Goal: Find specific page/section: Find specific page/section

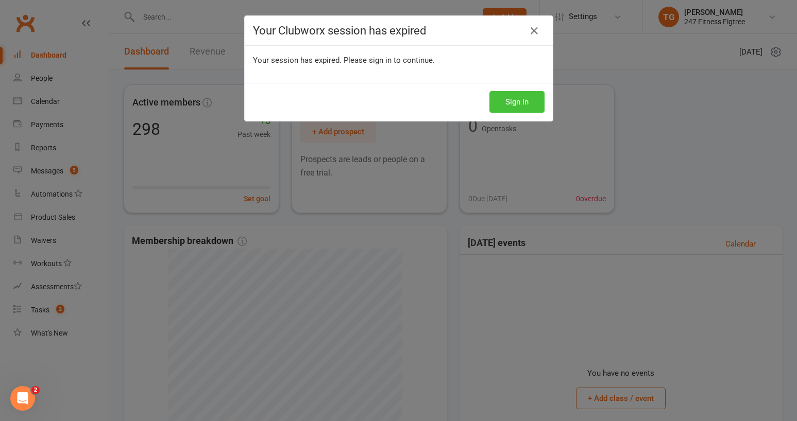
click at [506, 101] on button "Sign In" at bounding box center [516, 102] width 55 height 22
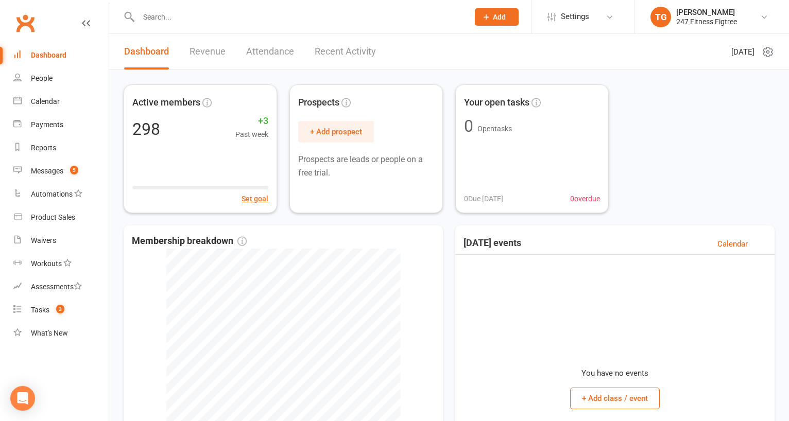
click at [179, 16] on input "text" at bounding box center [298, 17] width 326 height 14
paste input "Persa"
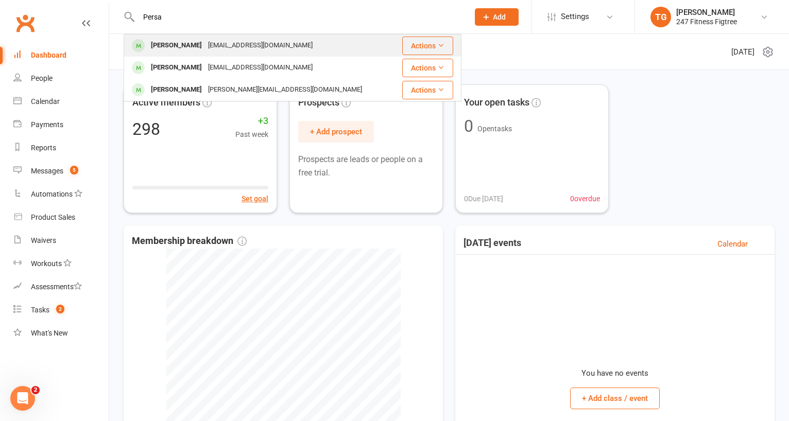
type input "Persa"
click at [211, 45] on div "[EMAIL_ADDRESS][DOMAIN_NAME]" at bounding box center [260, 45] width 111 height 15
